Goal: Use online tool/utility: Utilize a website feature to perform a specific function

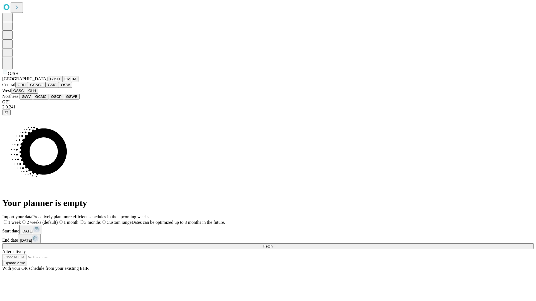
click at [48, 82] on button "GJSH" at bounding box center [55, 79] width 15 height 6
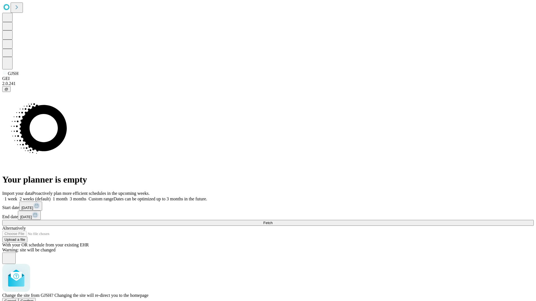
click at [34, 299] on span "Confirm" at bounding box center [27, 301] width 13 height 4
click at [51, 197] on label "2 weeks (default)" at bounding box center [33, 199] width 33 height 5
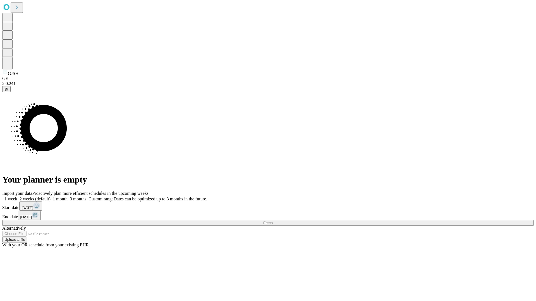
click at [272, 221] on span "Fetch" at bounding box center [267, 223] width 9 height 4
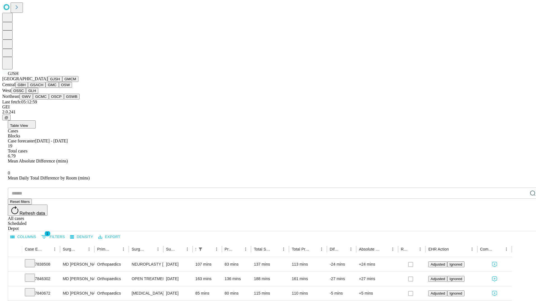
click at [62, 82] on button "GMCM" at bounding box center [70, 79] width 16 height 6
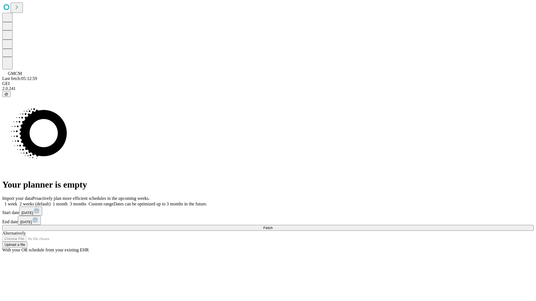
click at [51, 202] on label "2 weeks (default)" at bounding box center [33, 204] width 33 height 5
click at [272, 226] on span "Fetch" at bounding box center [267, 228] width 9 height 4
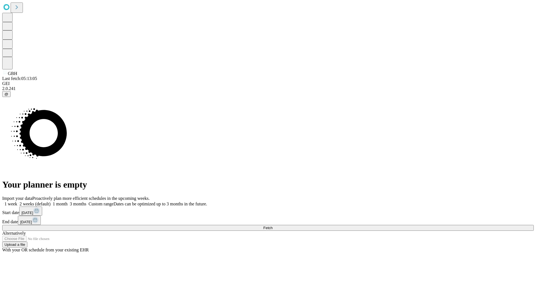
click at [51, 202] on label "2 weeks (default)" at bounding box center [33, 204] width 33 height 5
click at [272, 226] on span "Fetch" at bounding box center [267, 228] width 9 height 4
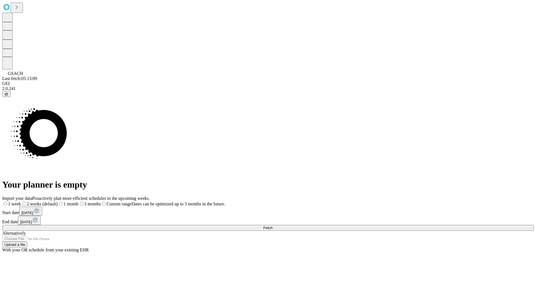
click at [272, 226] on span "Fetch" at bounding box center [267, 228] width 9 height 4
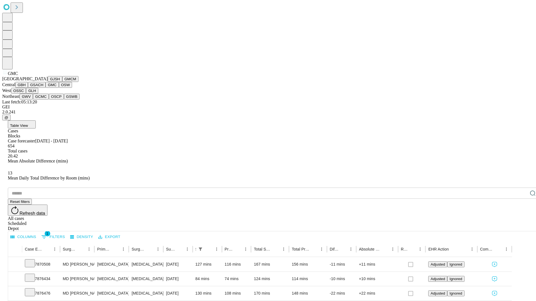
click at [59, 88] on button "OSW" at bounding box center [65, 85] width 13 height 6
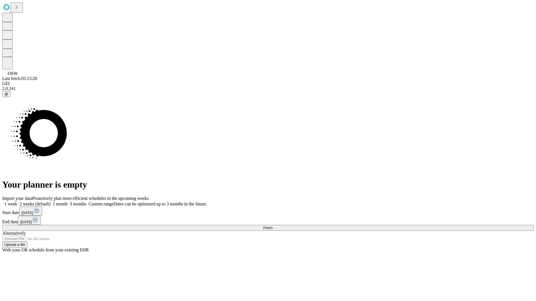
click at [51, 202] on label "2 weeks (default)" at bounding box center [33, 204] width 33 height 5
click at [272, 226] on span "Fetch" at bounding box center [267, 228] width 9 height 4
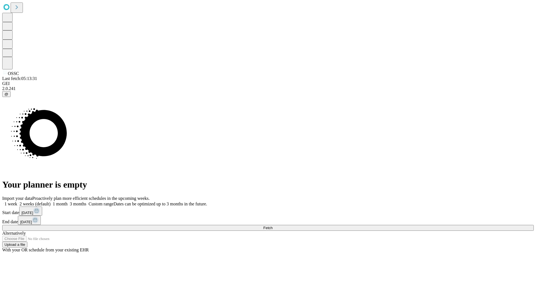
click at [51, 202] on label "2 weeks (default)" at bounding box center [33, 204] width 33 height 5
click at [272, 226] on span "Fetch" at bounding box center [267, 228] width 9 height 4
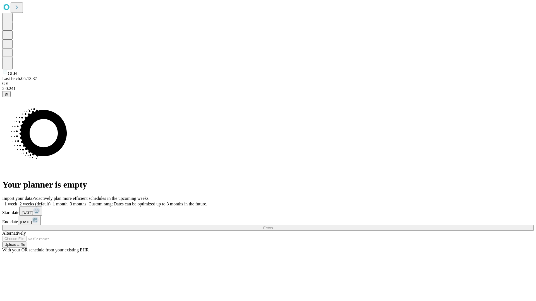
click at [51, 202] on label "2 weeks (default)" at bounding box center [33, 204] width 33 height 5
click at [272, 226] on span "Fetch" at bounding box center [267, 228] width 9 height 4
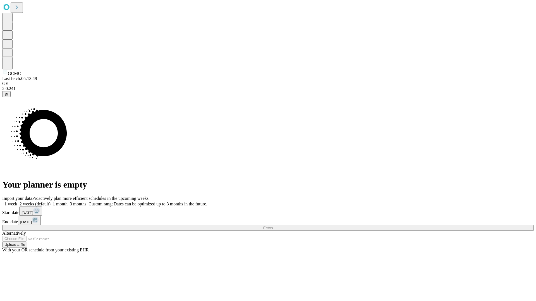
click at [51, 202] on label "2 weeks (default)" at bounding box center [33, 204] width 33 height 5
click at [272, 226] on span "Fetch" at bounding box center [267, 228] width 9 height 4
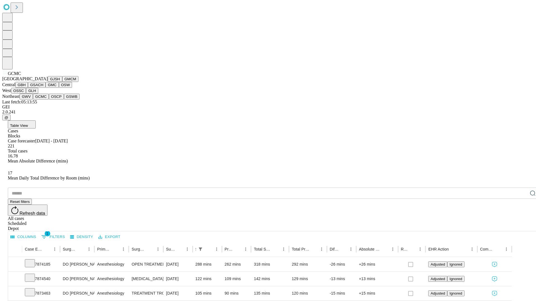
click at [49, 100] on button "OSCP" at bounding box center [56, 97] width 15 height 6
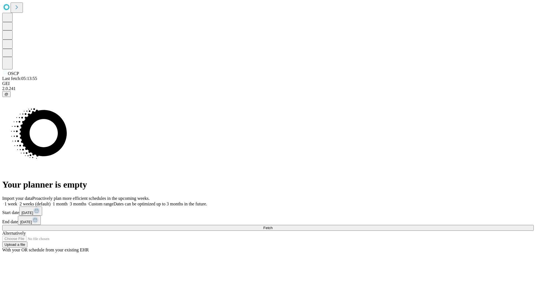
click at [272, 226] on span "Fetch" at bounding box center [267, 228] width 9 height 4
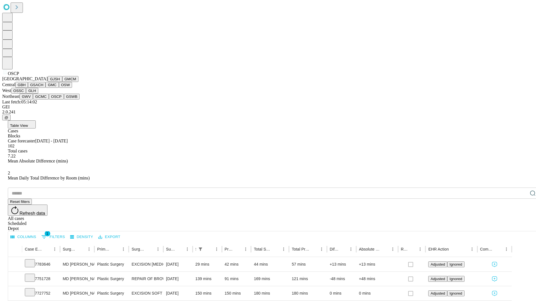
click at [64, 100] on button "GSWB" at bounding box center [72, 97] width 16 height 6
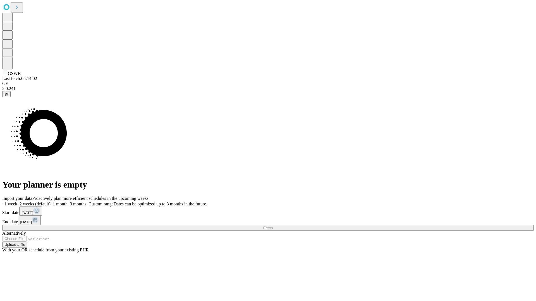
click at [51, 202] on label "2 weeks (default)" at bounding box center [33, 204] width 33 height 5
click at [272, 226] on span "Fetch" at bounding box center [267, 228] width 9 height 4
